Goal: Information Seeking & Learning: Learn about a topic

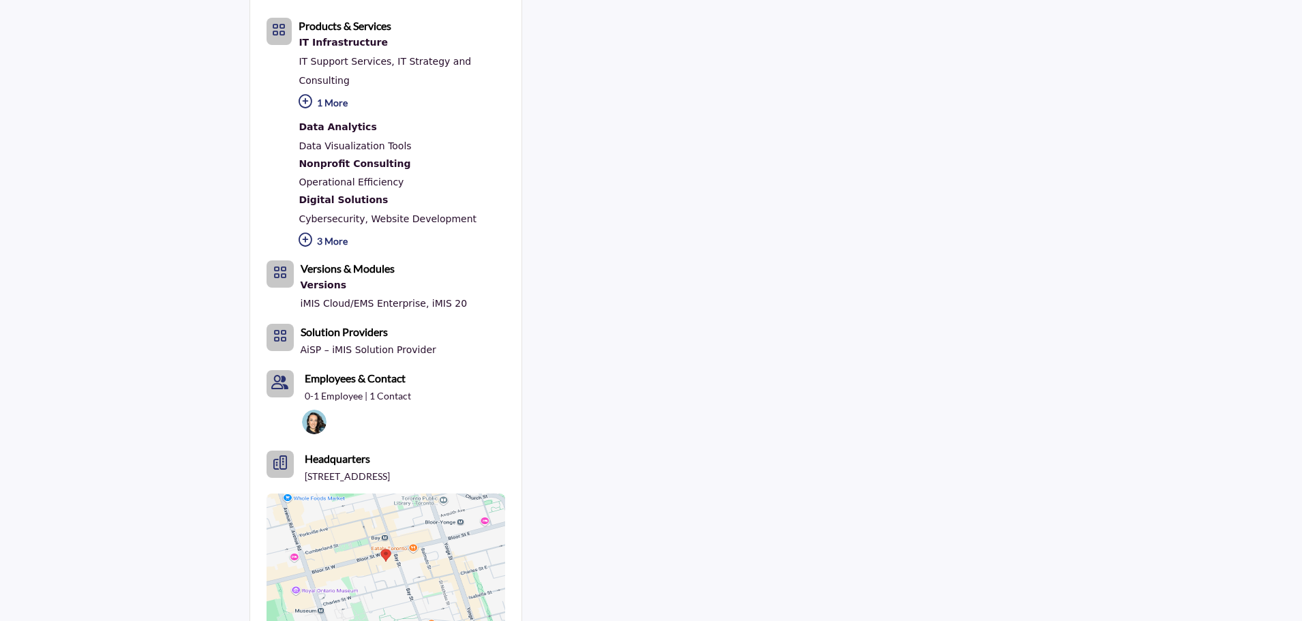
scroll to position [546, 0]
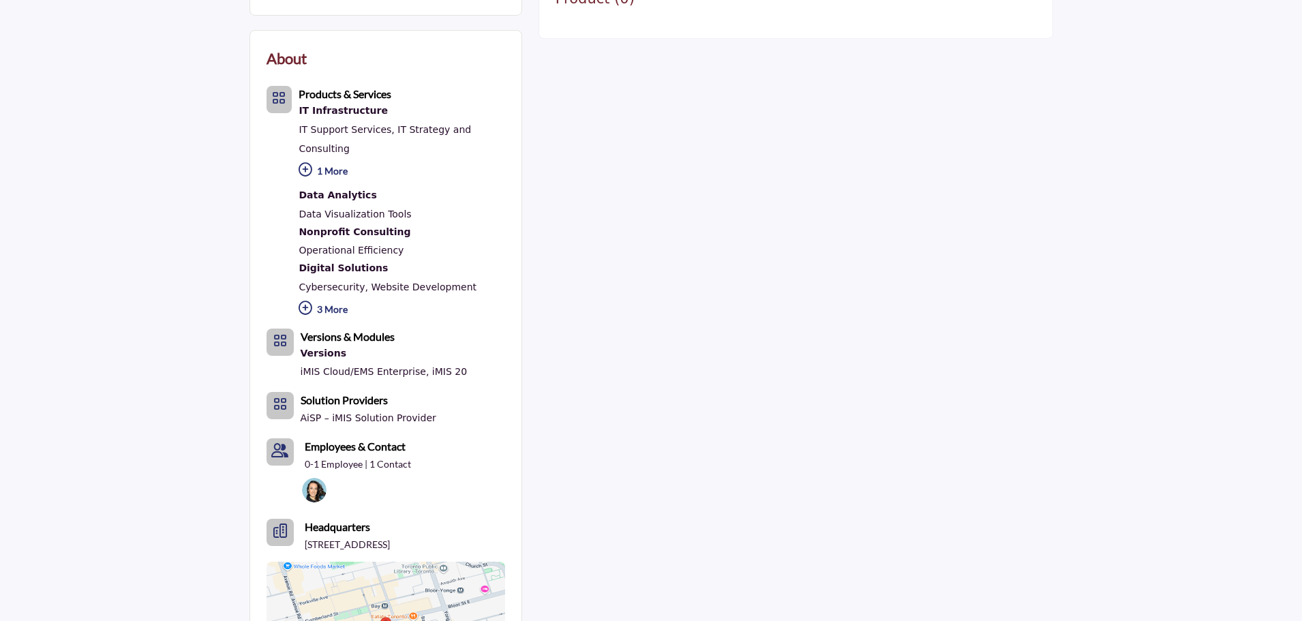
click at [304, 301] on icon at bounding box center [306, 308] width 14 height 14
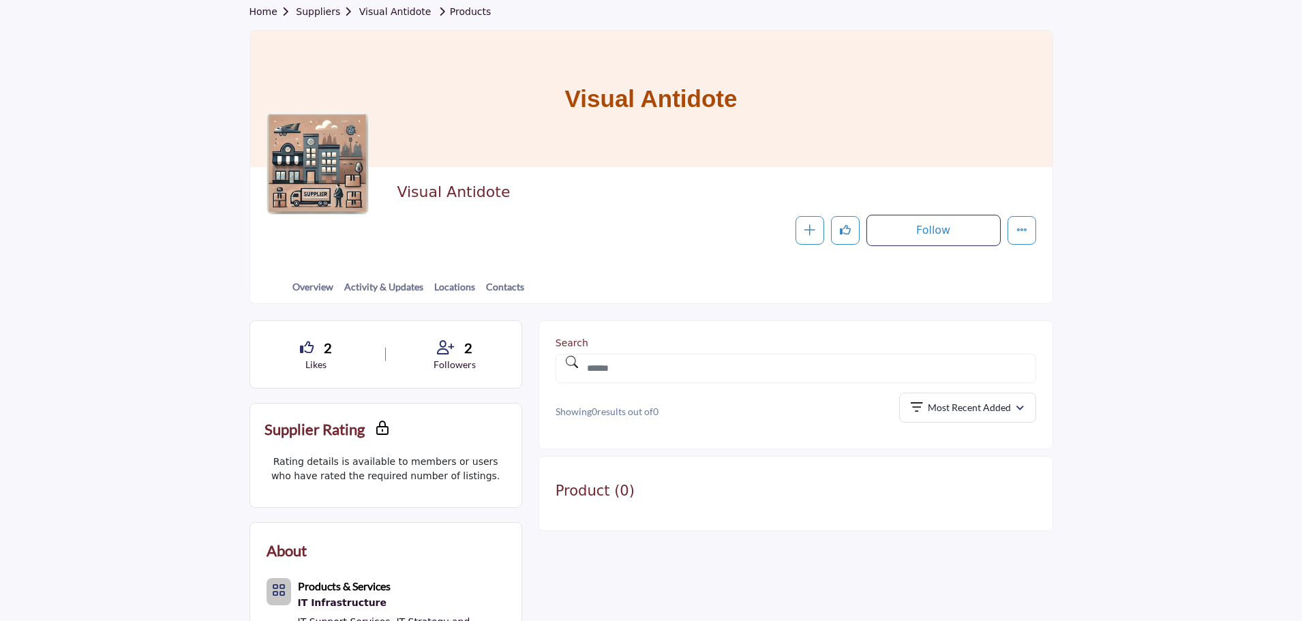
scroll to position [0, 0]
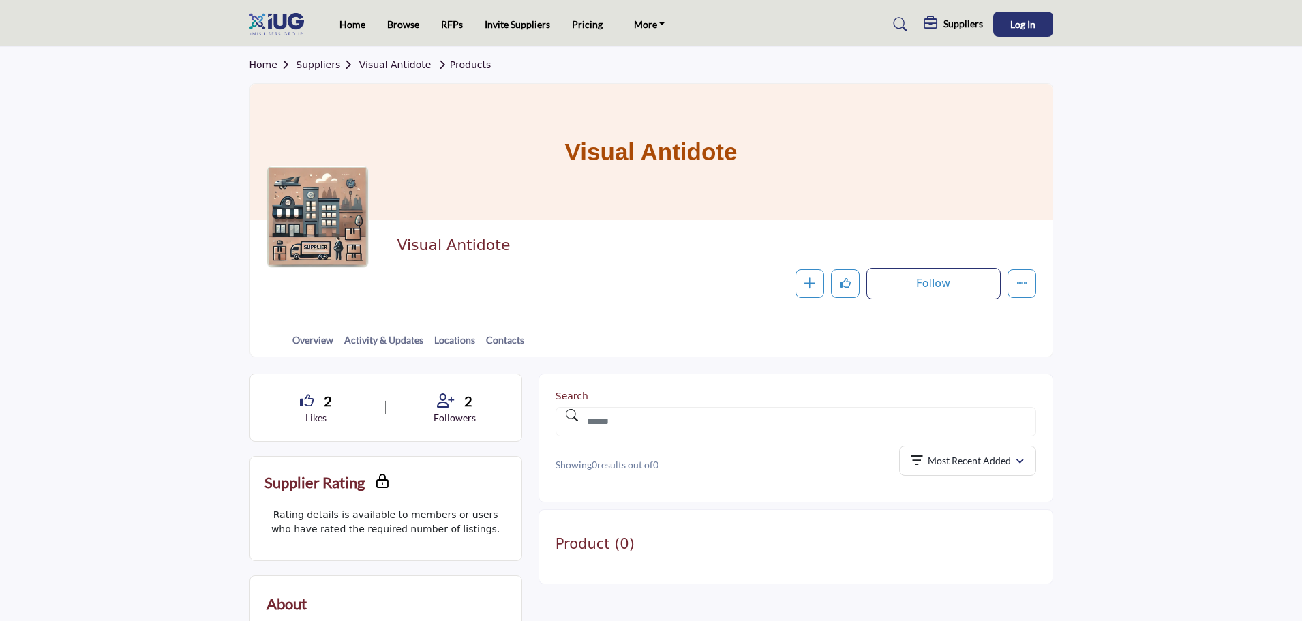
click at [404, 62] on link "Visual Antidote" at bounding box center [395, 64] width 72 height 11
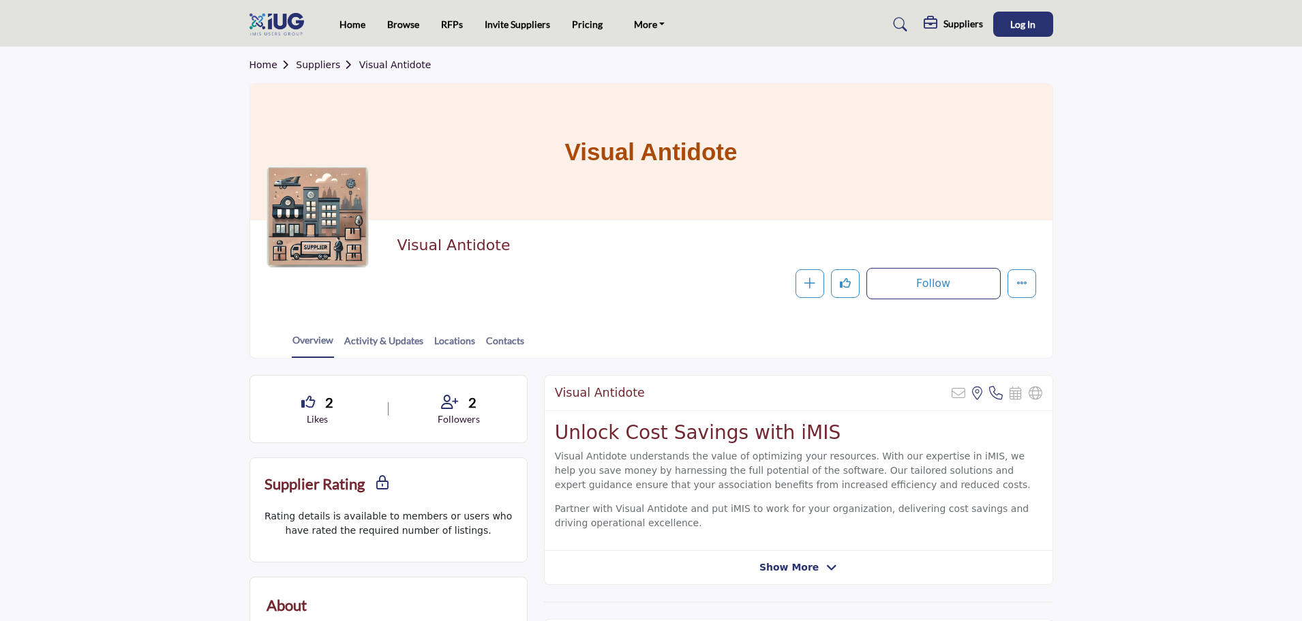
click at [318, 61] on link "Suppliers" at bounding box center [327, 64] width 63 height 11
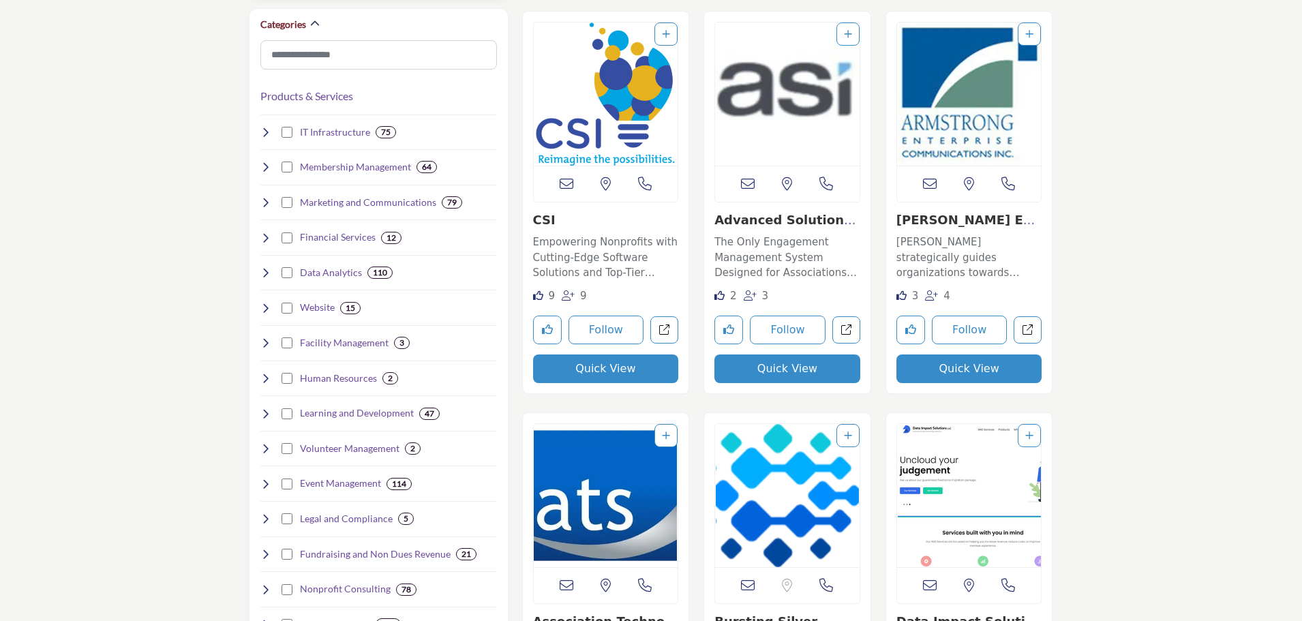
scroll to position [341, 0]
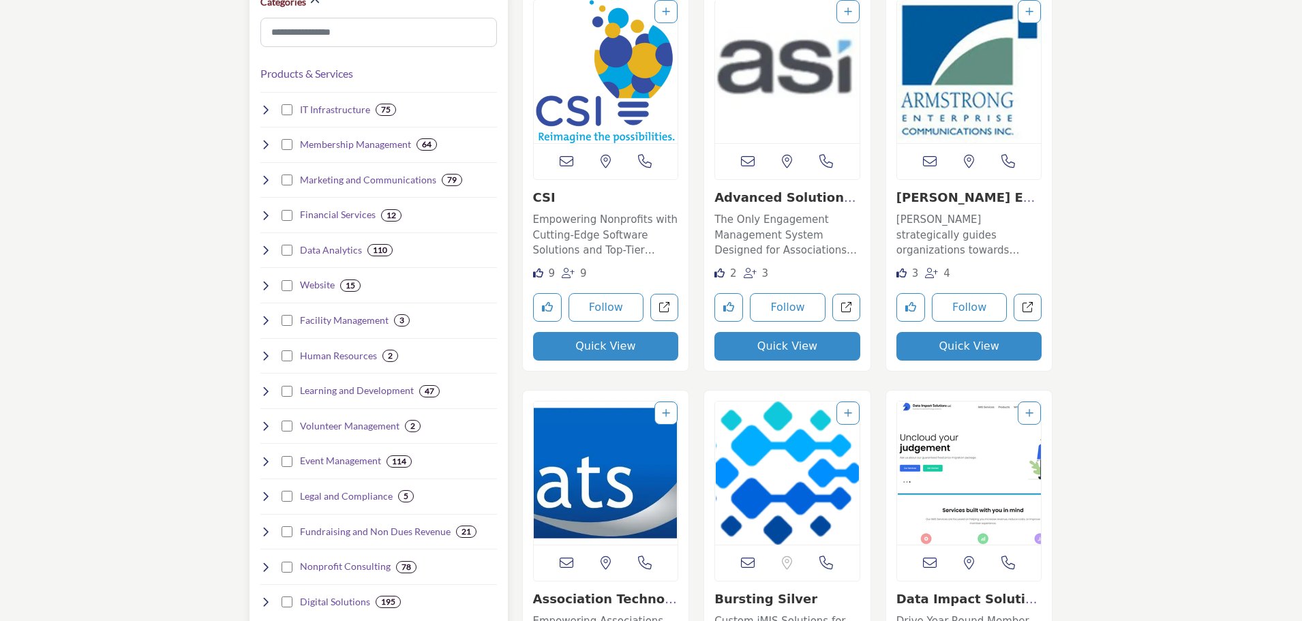
click at [265, 148] on icon at bounding box center [265, 144] width 11 height 11
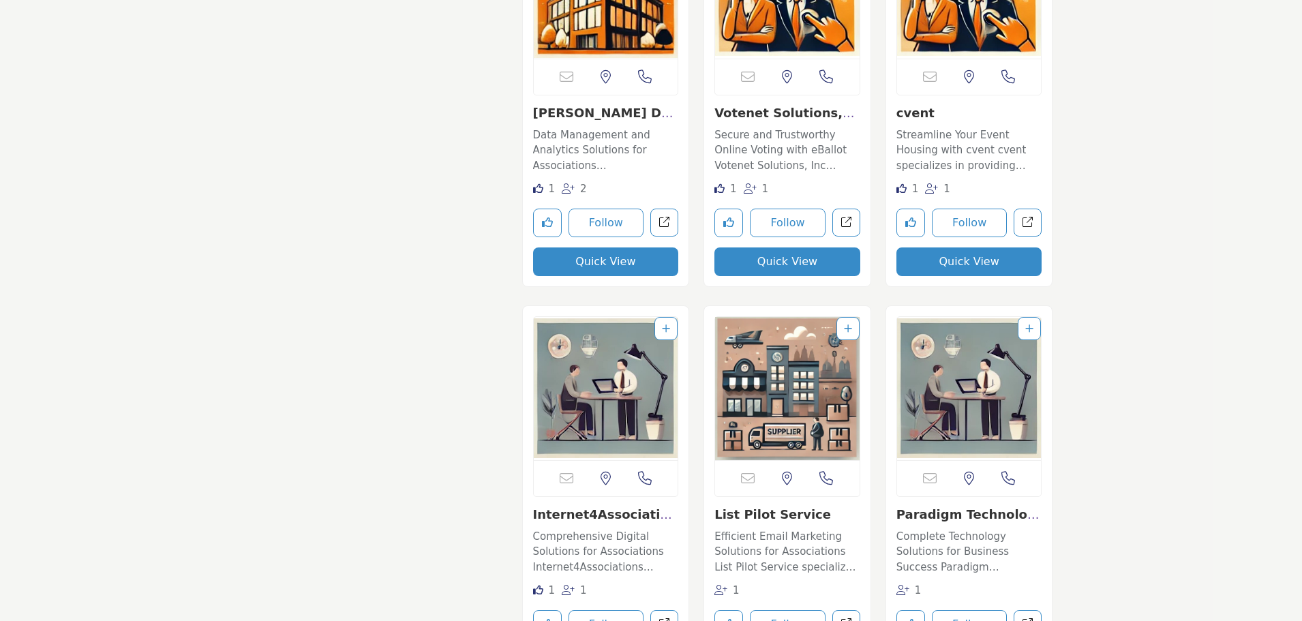
scroll to position [13638, 0]
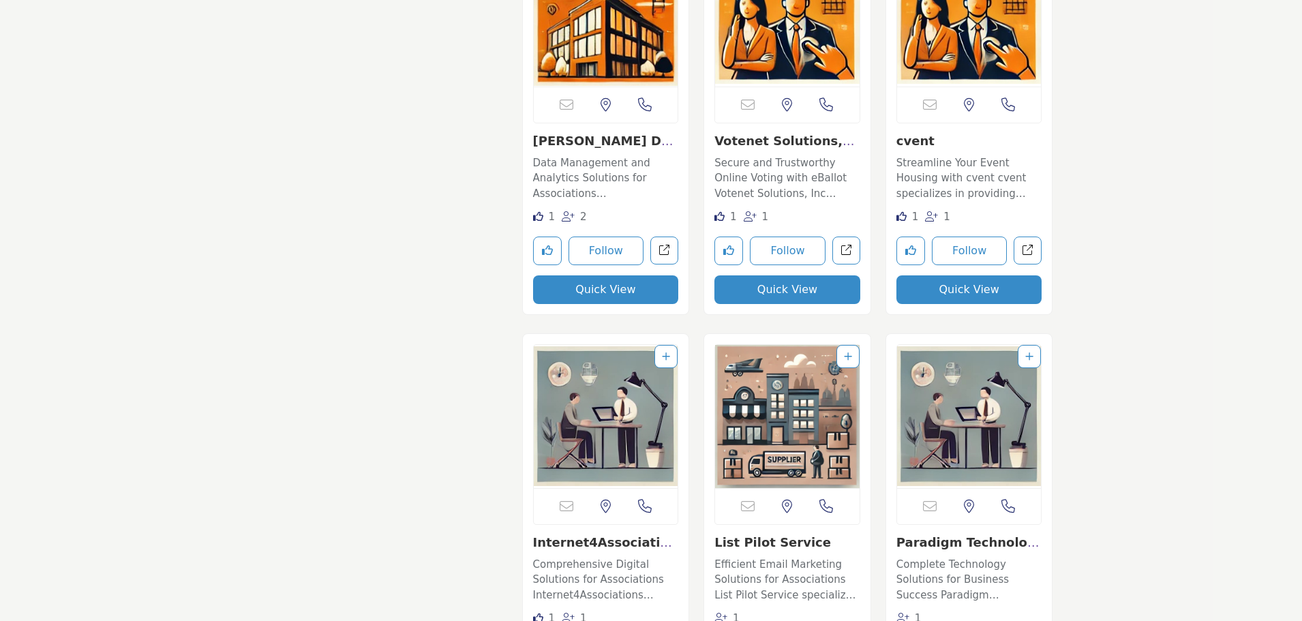
click at [974, 173] on p "Streamline Your Event Housing with cvent cvent specializes in providing event h…" at bounding box center [970, 178] width 146 height 46
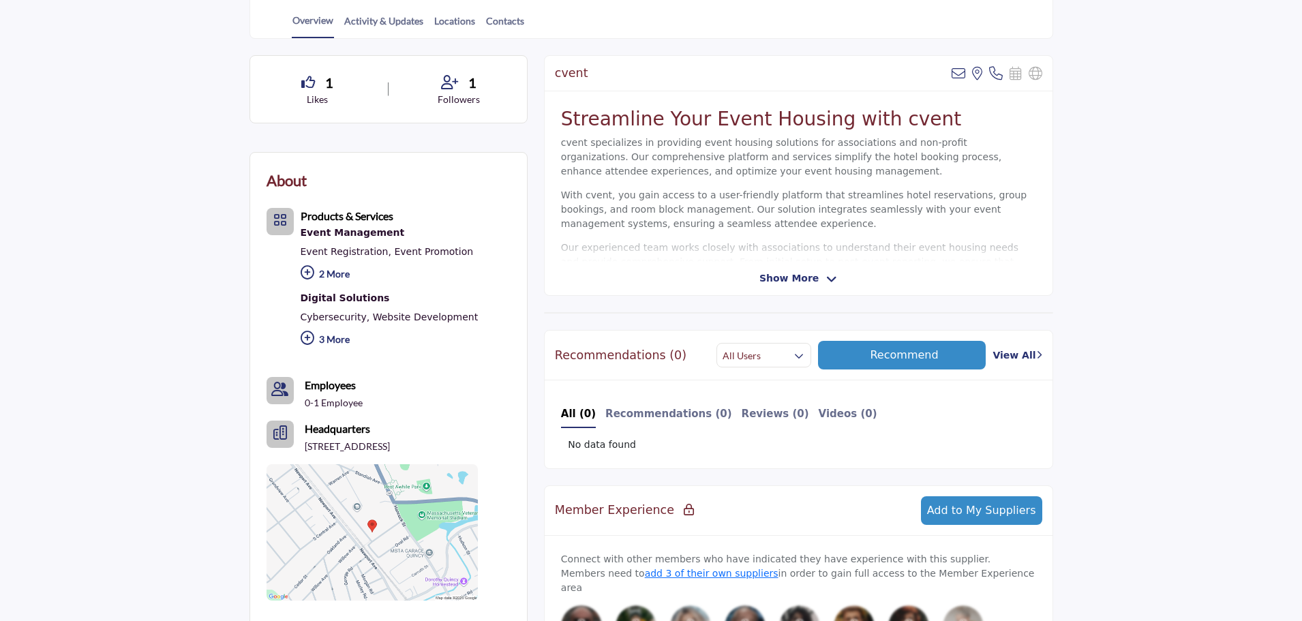
scroll to position [273, 0]
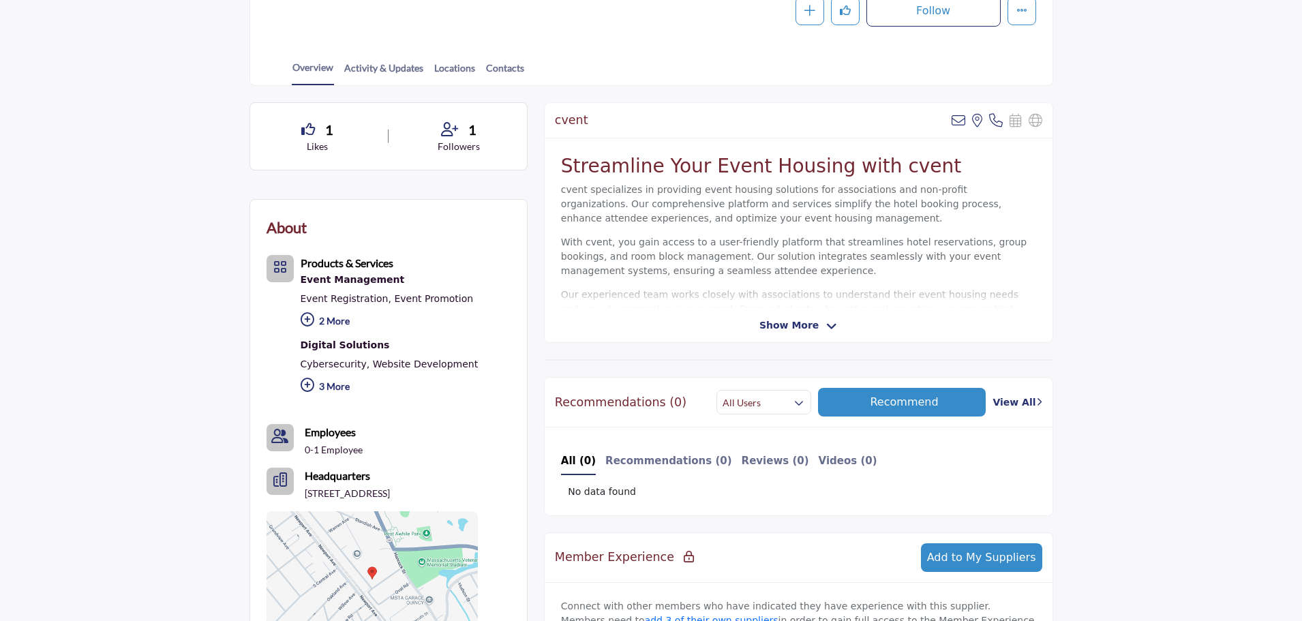
click at [828, 323] on icon at bounding box center [831, 326] width 11 height 12
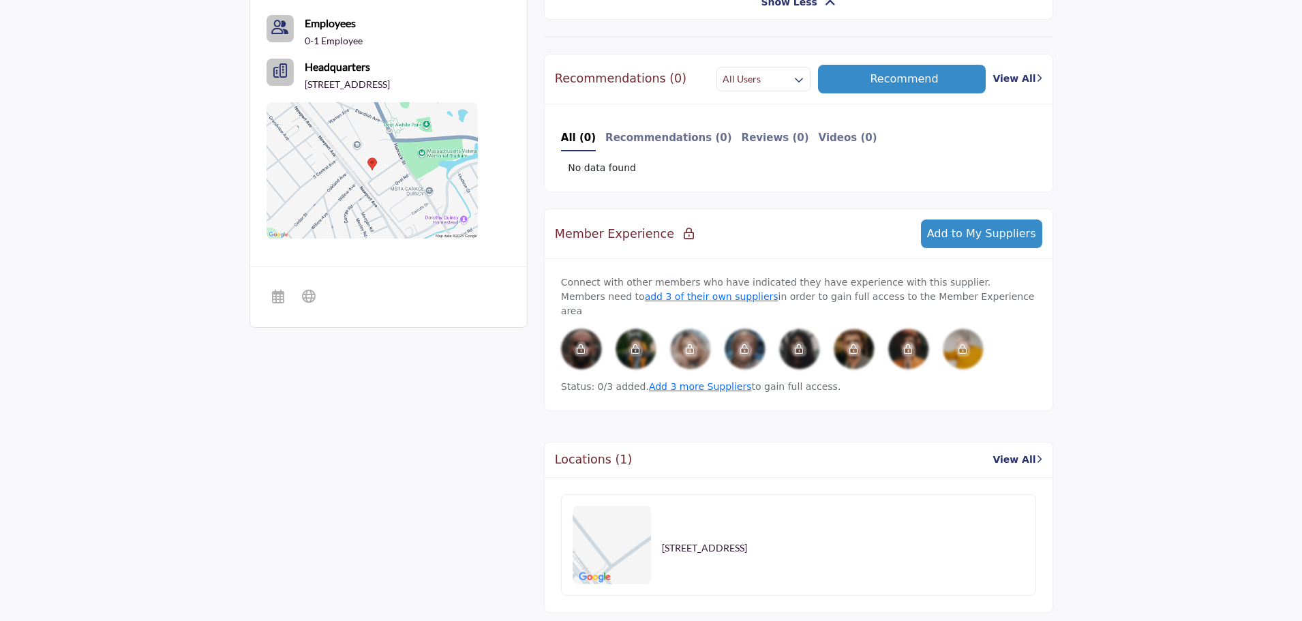
scroll to position [901, 0]
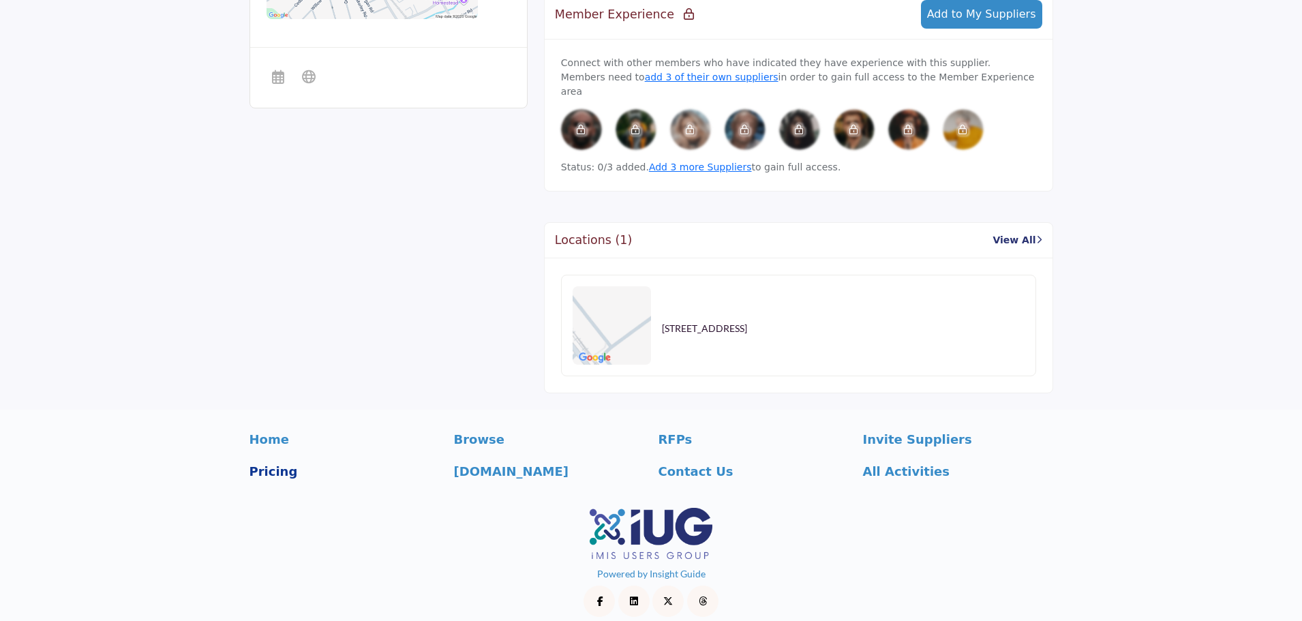
click at [262, 462] on p "Pricing" at bounding box center [345, 471] width 190 height 18
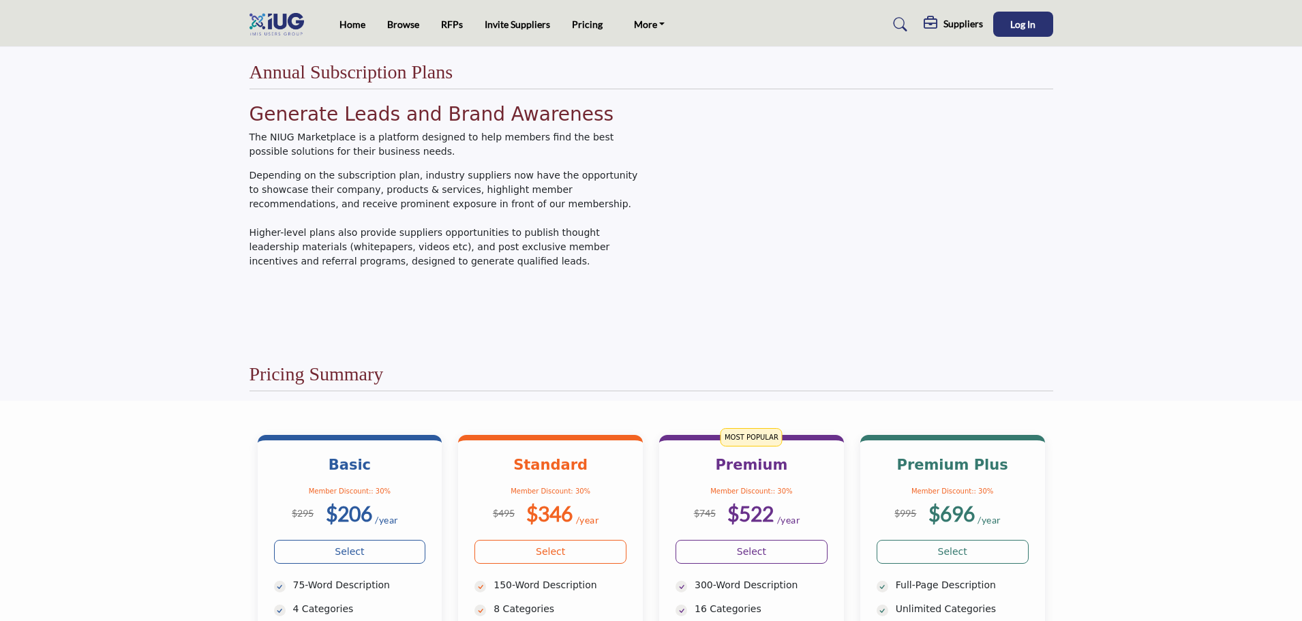
click at [269, 25] on img at bounding box center [280, 24] width 61 height 23
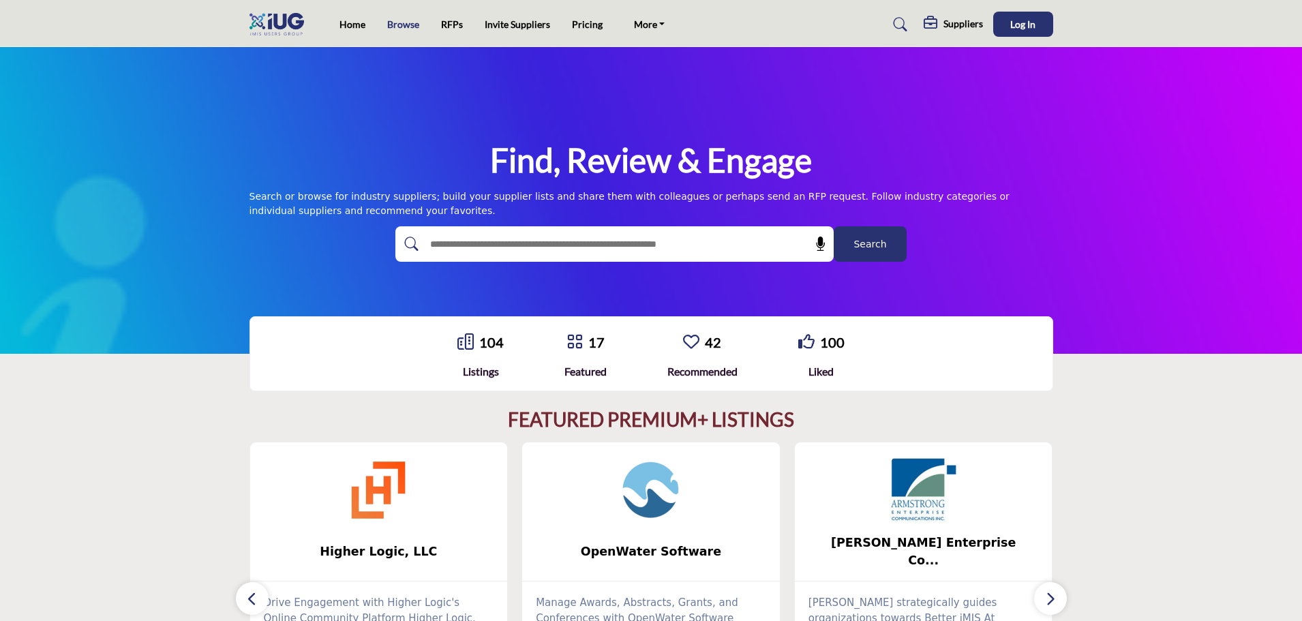
click at [398, 19] on link "Browse" at bounding box center [403, 24] width 32 height 12
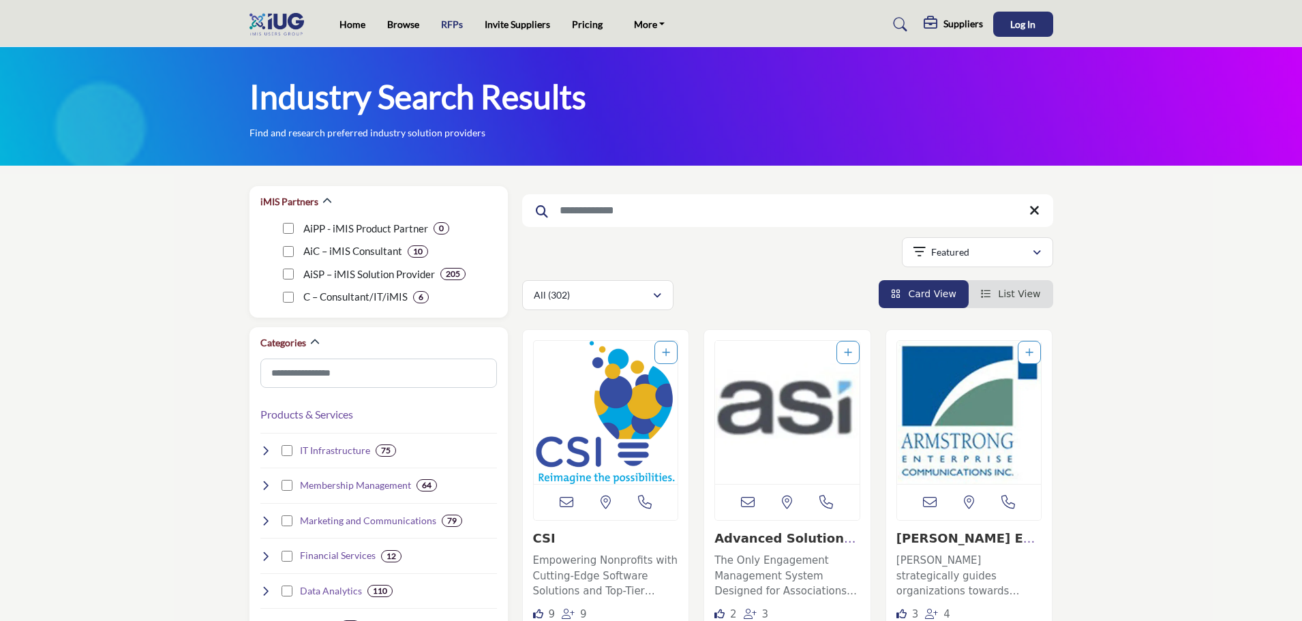
click at [453, 23] on link "RFPs" at bounding box center [452, 24] width 22 height 12
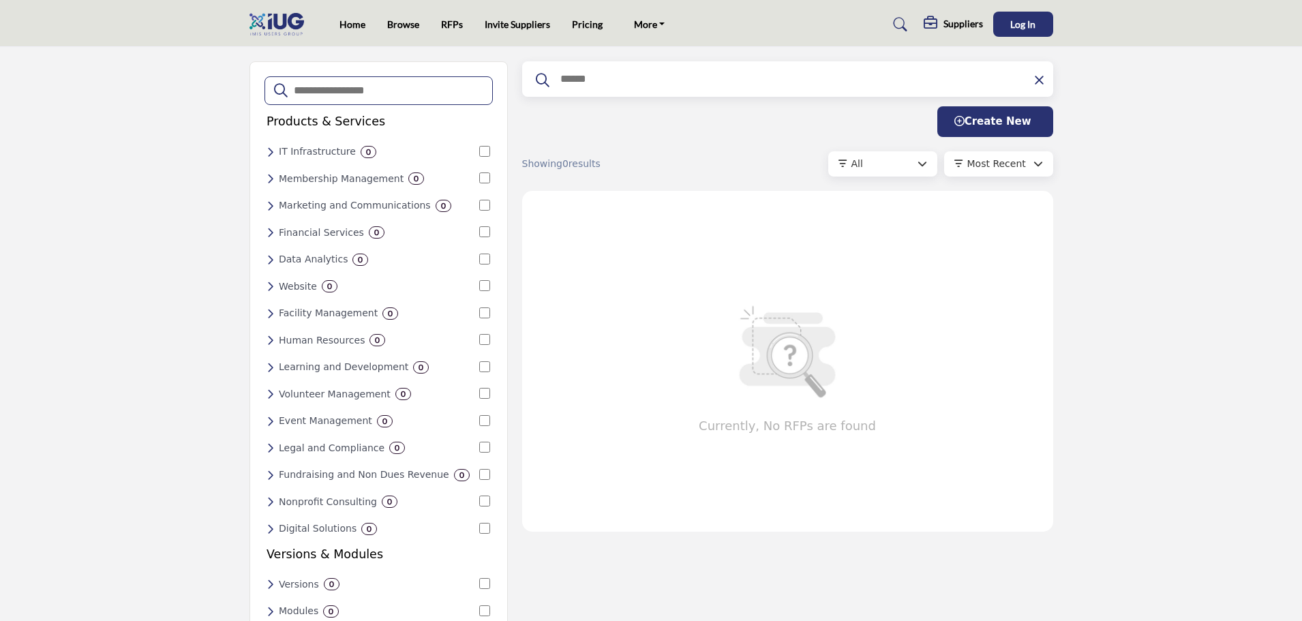
click at [268, 179] on icon at bounding box center [271, 179] width 8 height 12
